Goal: Use online tool/utility: Use online tool/utility

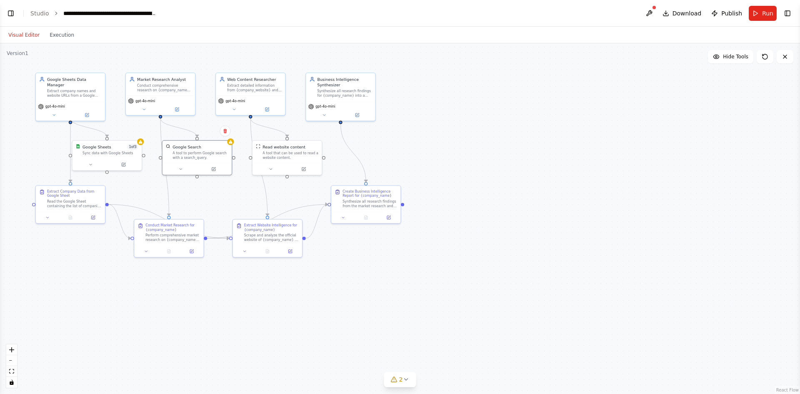
scroll to position [737, 0]
select select "****"
click at [15, 13] on button "Toggle Left Sidebar" at bounding box center [11, 13] width 12 height 12
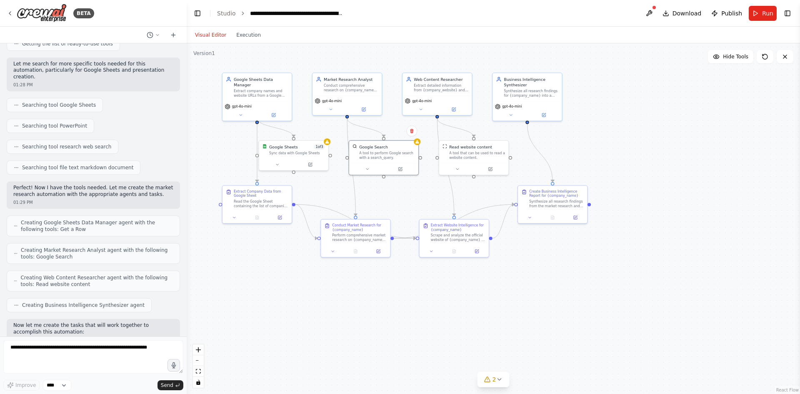
scroll to position [0, 0]
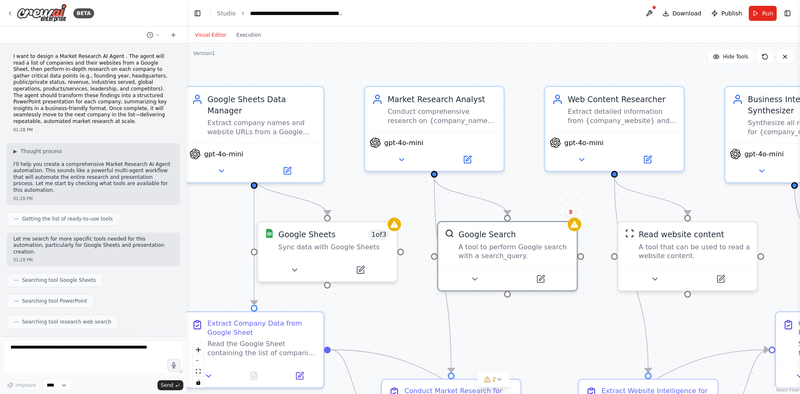
drag, startPoint x: 387, startPoint y: 217, endPoint x: 522, endPoint y: 377, distance: 209.5
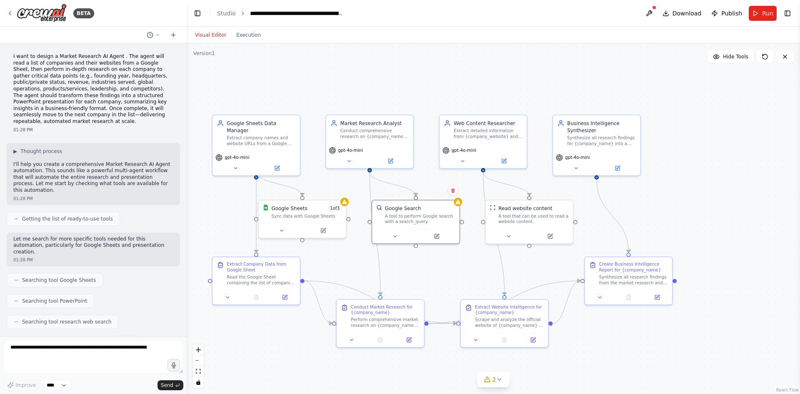
drag, startPoint x: 541, startPoint y: 345, endPoint x: 447, endPoint y: 277, distance: 116.3
click at [263, 132] on div "Extract company names and website URLs from a Google Sheet, providing a structu…" at bounding box center [261, 137] width 69 height 11
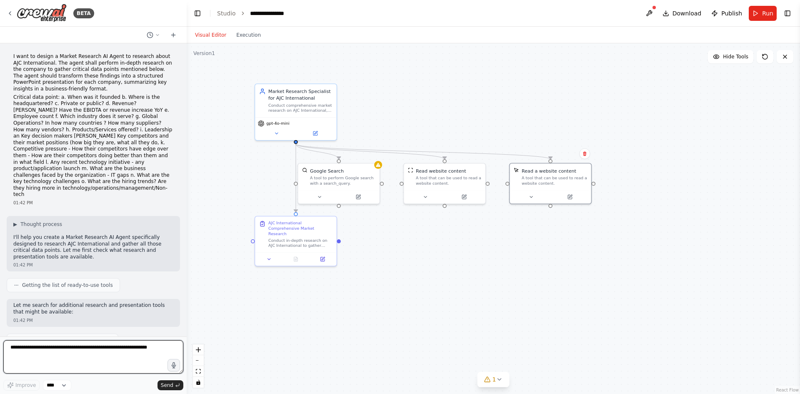
click at [144, 356] on textarea at bounding box center [93, 356] width 180 height 33
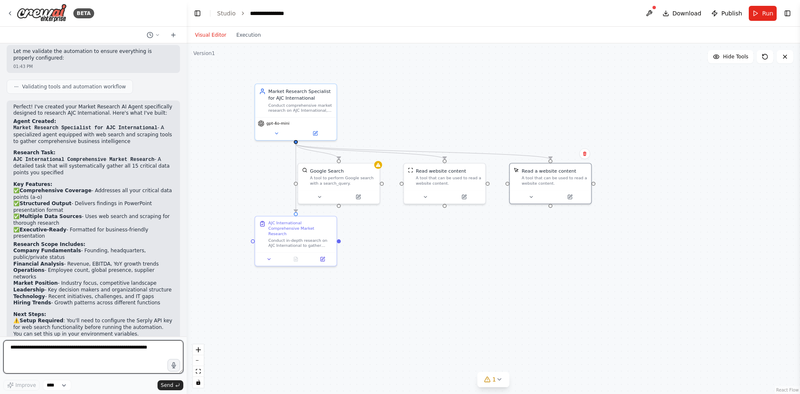
scroll to position [543, 0]
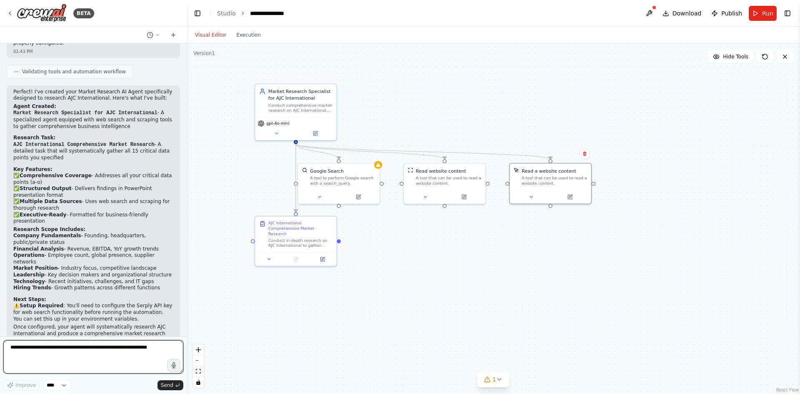
click at [185, 279] on div at bounding box center [184, 197] width 3 height 394
drag, startPoint x: 184, startPoint y: 272, endPoint x: 191, endPoint y: 106, distance: 166.3
click at [191, 106] on div "BETA I want to design a Market Research AI Agent to research about AJC Internat…" at bounding box center [400, 197] width 800 height 394
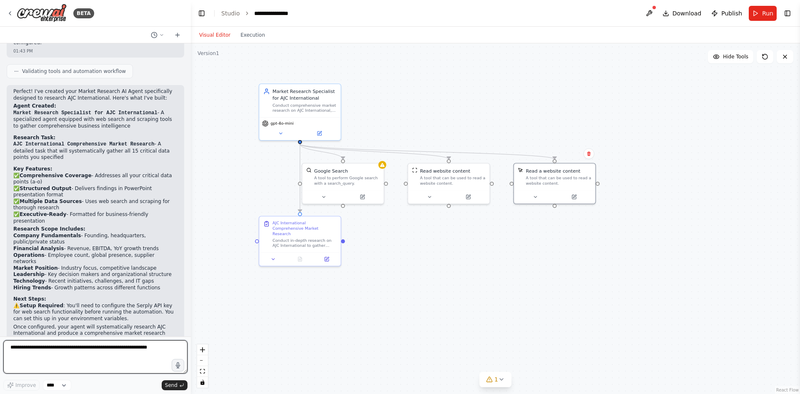
click at [106, 341] on textarea at bounding box center [95, 356] width 184 height 33
paste textarea "**********"
type textarea "**********"
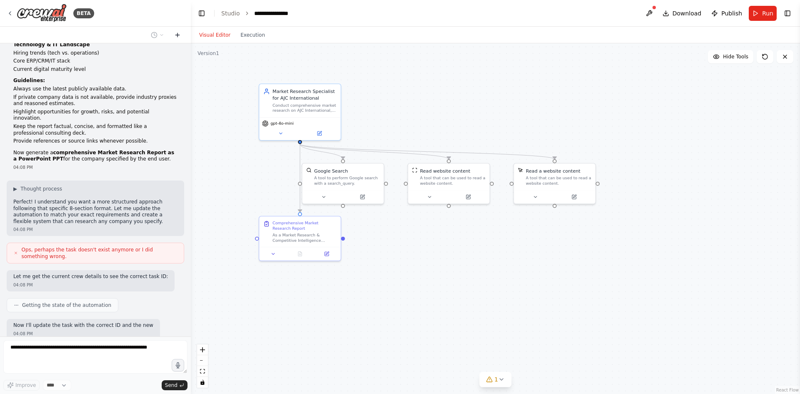
scroll to position [1205, 0]
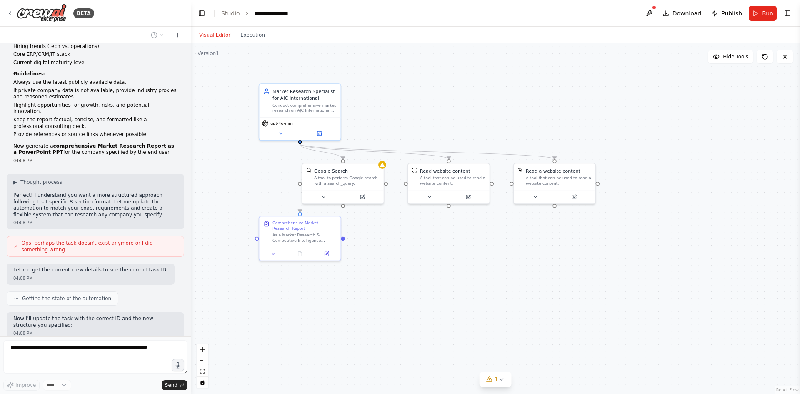
click at [177, 33] on icon at bounding box center [177, 35] width 7 height 7
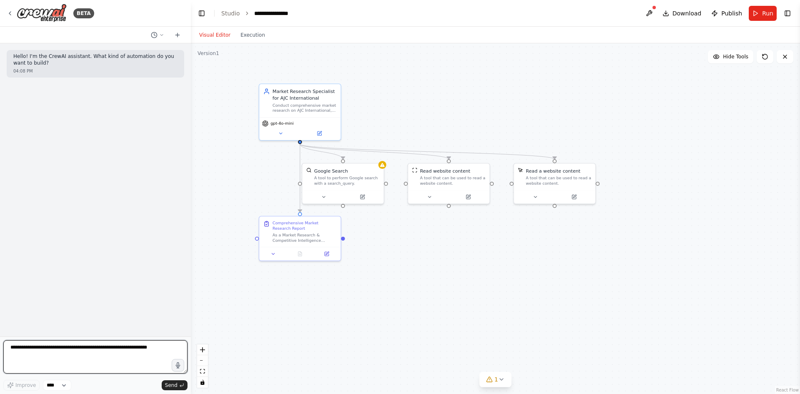
paste textarea "**********"
type textarea "**********"
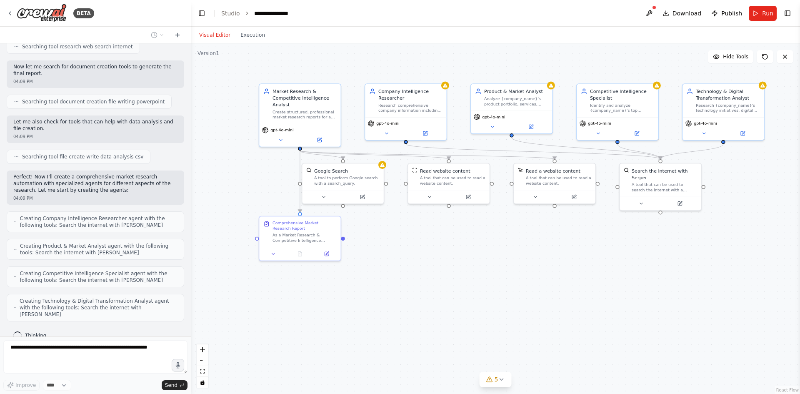
scroll to position [637, 0]
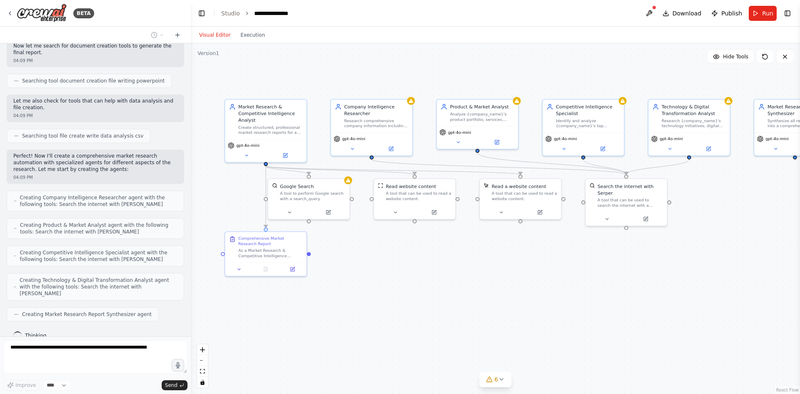
drag, startPoint x: 534, startPoint y: 292, endPoint x: 500, endPoint y: 307, distance: 37.5
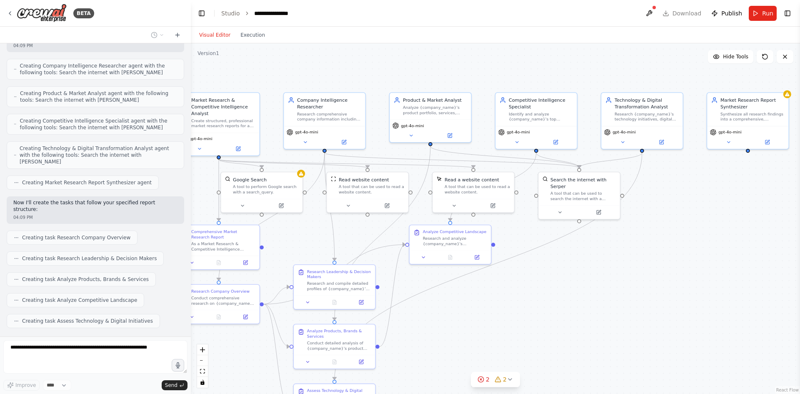
scroll to position [796, 0]
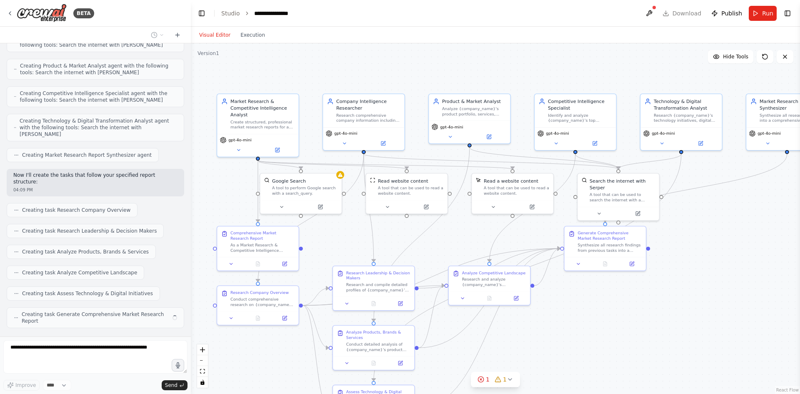
drag, startPoint x: 728, startPoint y: 292, endPoint x: 720, endPoint y: 286, distance: 9.6
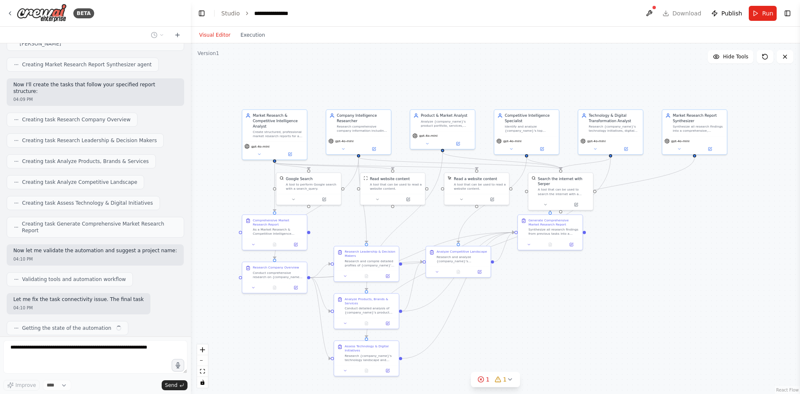
scroll to position [893, 0]
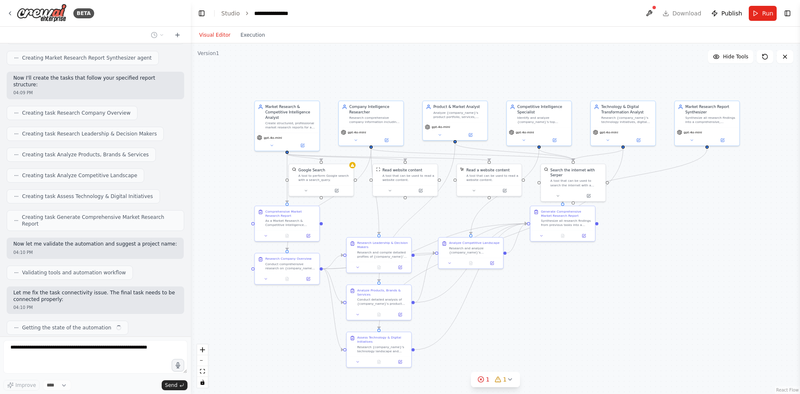
drag, startPoint x: 684, startPoint y: 269, endPoint x: 625, endPoint y: 240, distance: 65.6
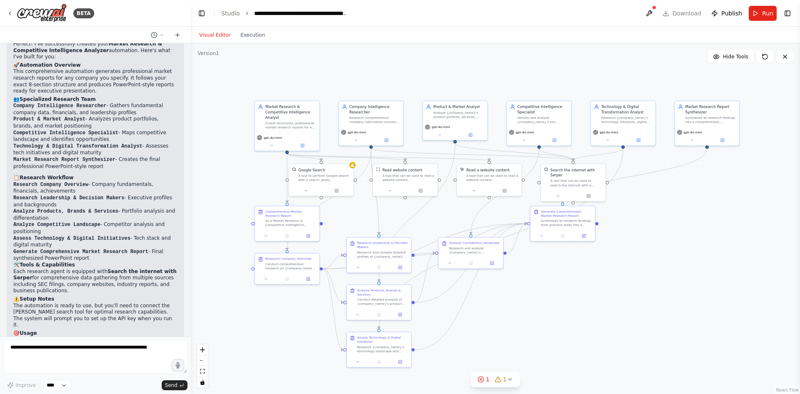
scroll to position [1292, 0]
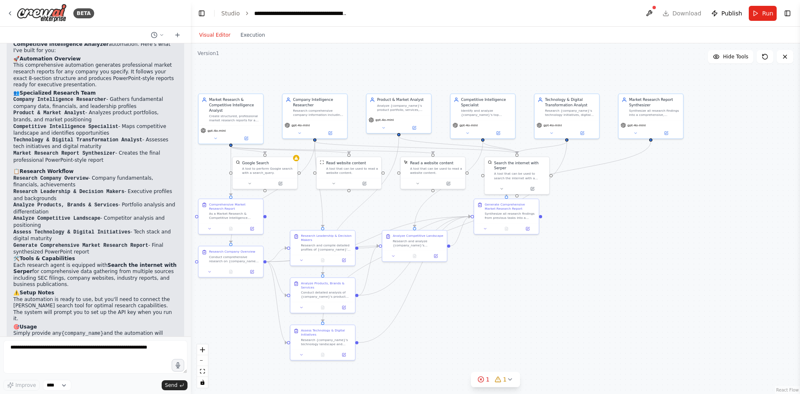
drag, startPoint x: 640, startPoint y: 323, endPoint x: 583, endPoint y: 316, distance: 56.7
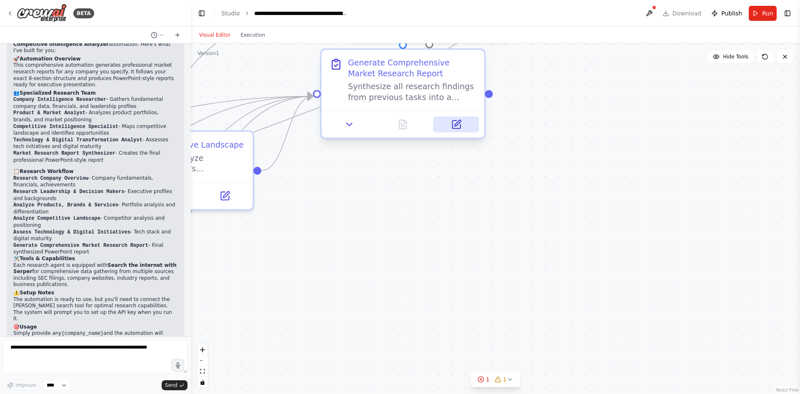
click at [458, 132] on button at bounding box center [455, 124] width 45 height 16
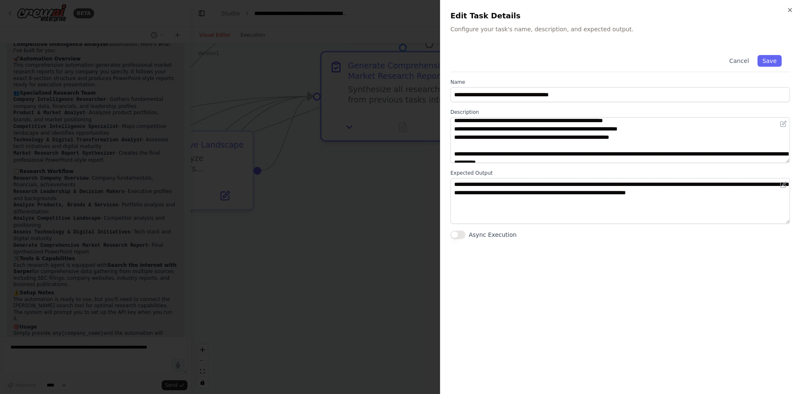
scroll to position [75, 0]
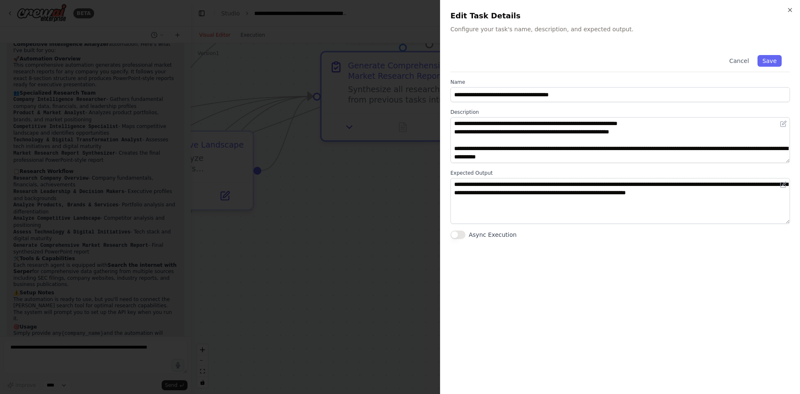
click at [389, 234] on div at bounding box center [400, 197] width 800 height 394
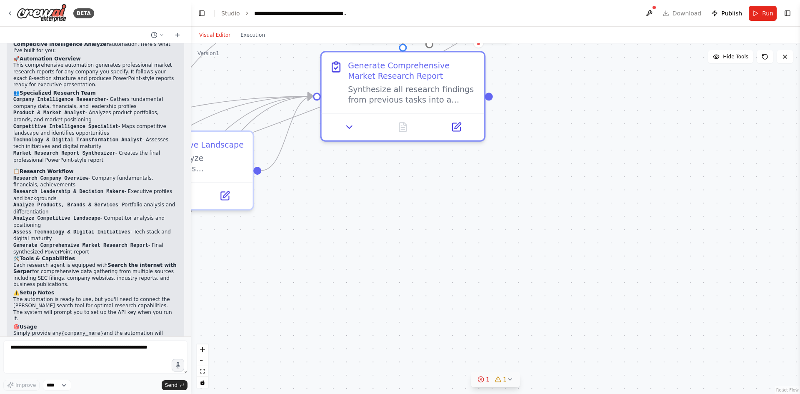
click at [483, 378] on circle at bounding box center [480, 378] width 5 height 5
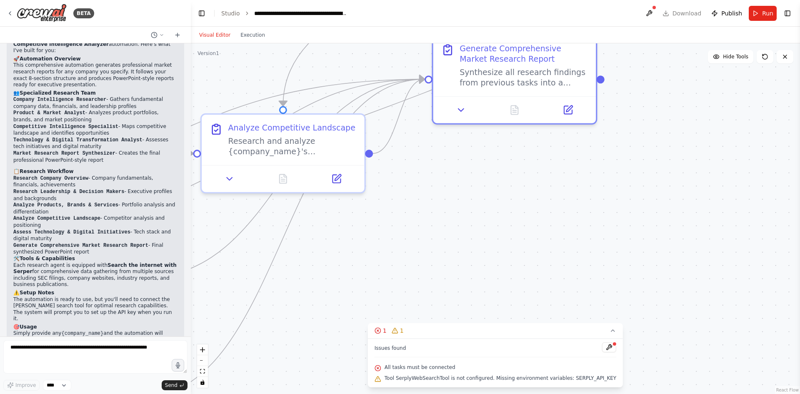
drag, startPoint x: 445, startPoint y: 233, endPoint x: 557, endPoint y: 216, distance: 112.9
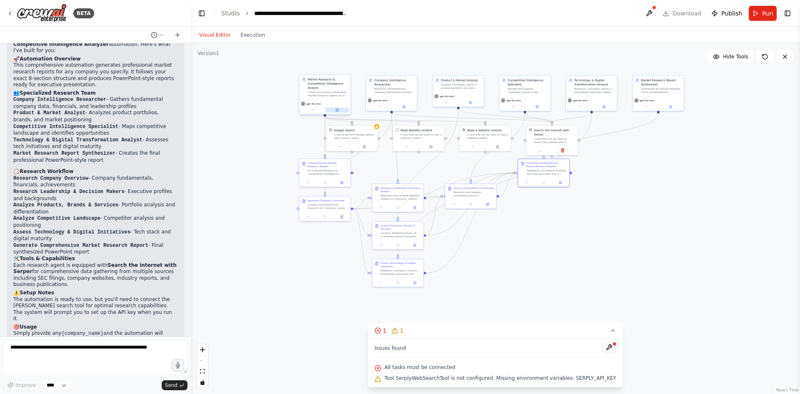
click at [339, 112] on button at bounding box center [337, 109] width 24 height 5
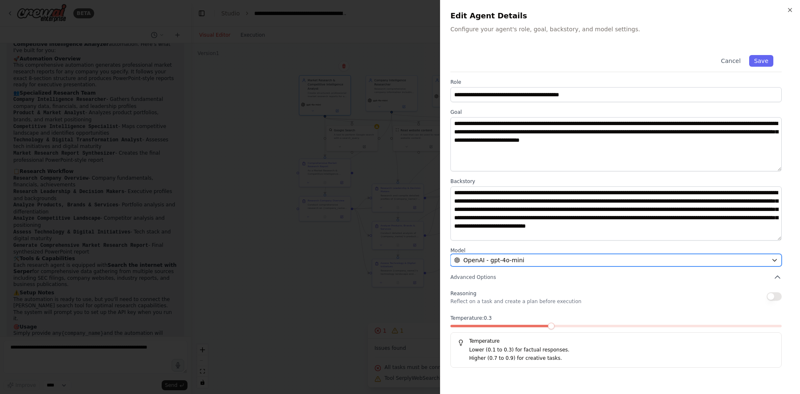
click at [511, 263] on span "OpenAI - gpt-4o-mini" at bounding box center [493, 260] width 61 height 8
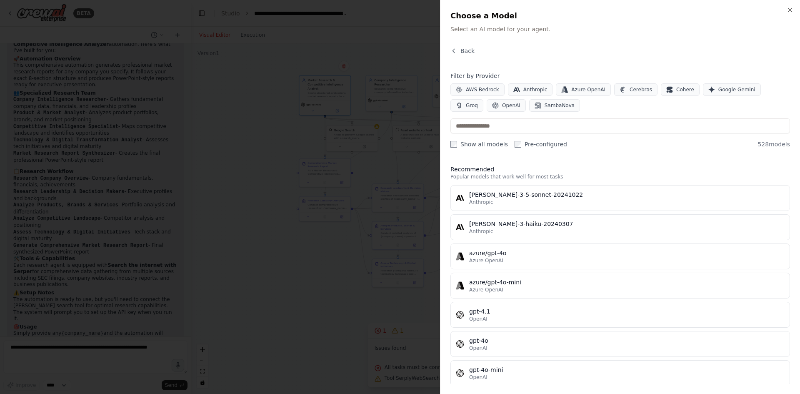
click at [348, 156] on div at bounding box center [400, 197] width 800 height 394
